Goal: Transaction & Acquisition: Purchase product/service

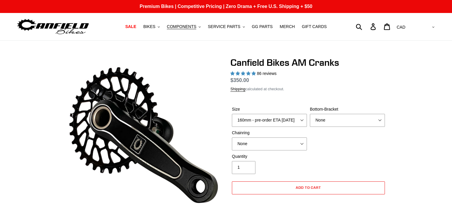
select select "highest-rating"
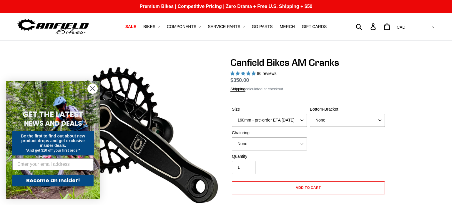
click at [93, 86] on circle "Close dialog" at bounding box center [93, 89] width 10 height 10
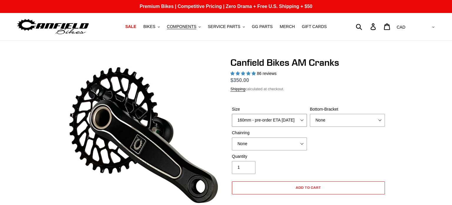
click at [276, 123] on select "150mm - pre-order ETA 9/30/25 155mm - pre-order ETA 9/30/25 160mm - pre-order E…" at bounding box center [269, 120] width 75 height 13
click at [322, 119] on select "None BSA Threaded 68/73mm Press Fit PF92" at bounding box center [347, 120] width 75 height 13
click at [293, 144] on select "None 30t Round (Boost 148) 30t Oval (Boost 148) 32t Round (Boost 148) 32t Oval …" at bounding box center [269, 143] width 75 height 13
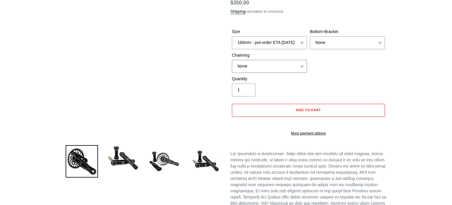
scroll to position [79, 0]
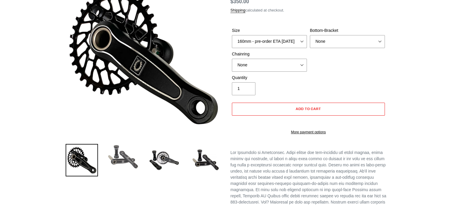
click at [122, 160] on img at bounding box center [123, 157] width 32 height 26
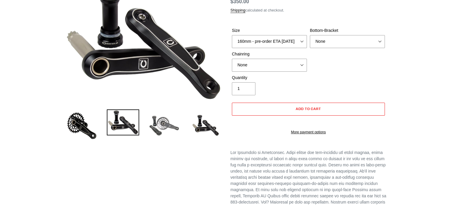
click at [159, 131] on img at bounding box center [164, 125] width 32 height 32
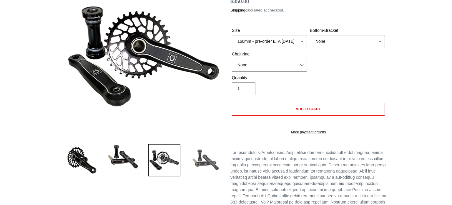
click at [194, 162] on img at bounding box center [205, 160] width 32 height 32
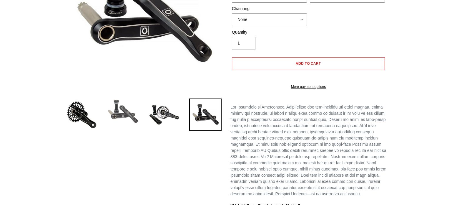
scroll to position [0, 0]
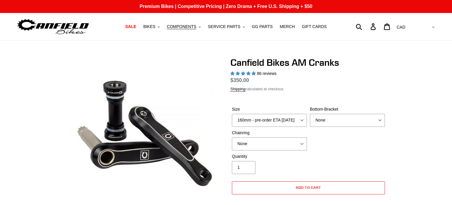
click at [64, 35] on img at bounding box center [53, 26] width 74 height 19
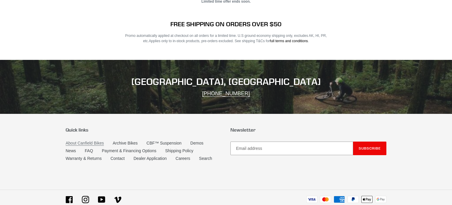
scroll to position [1154, 0]
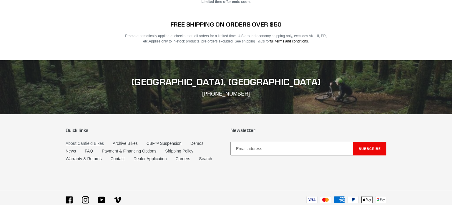
click at [80, 141] on link "About Canfield Bikes" at bounding box center [85, 143] width 38 height 5
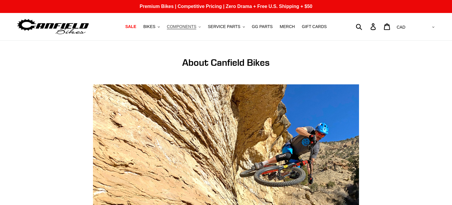
click at [185, 27] on span "COMPONENTS" at bounding box center [181, 26] width 29 height 5
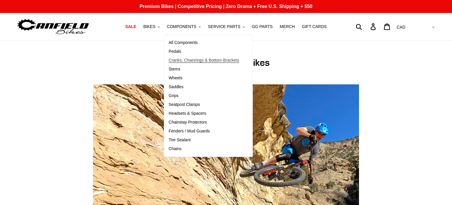
click at [185, 58] on span "Cranks, Chainrings & Bottom-Brackets" at bounding box center [204, 60] width 71 height 5
